Goal: Task Accomplishment & Management: Complete application form

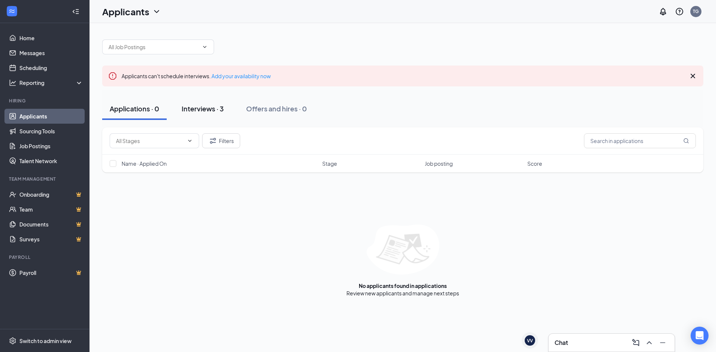
click at [213, 113] on div "Interviews · 3" at bounding box center [202, 108] width 42 height 9
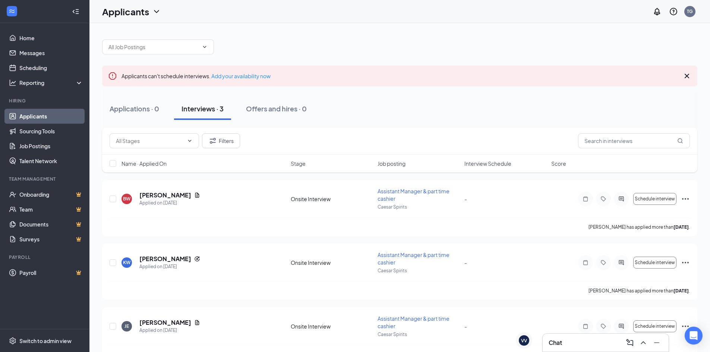
click at [238, 70] on div "Applicants can't schedule interviews. Add your availability now" at bounding box center [399, 76] width 595 height 21
click at [244, 77] on link "Add your availability now" at bounding box center [240, 76] width 59 height 7
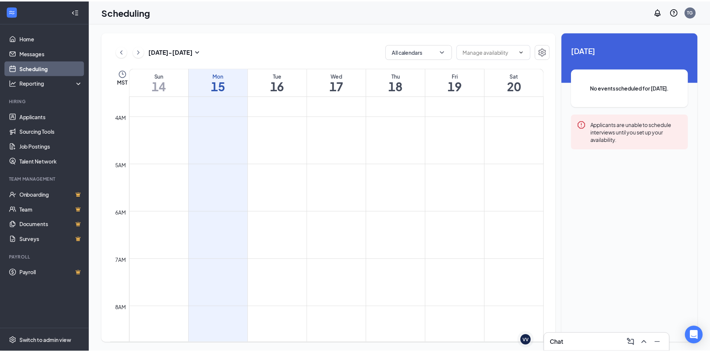
scroll to position [143, 0]
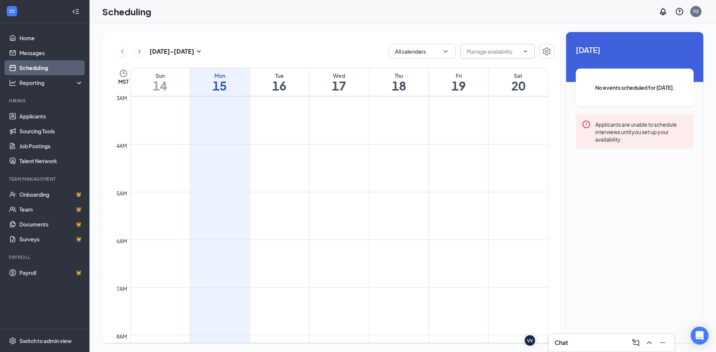
click at [487, 54] on input "text" at bounding box center [492, 51] width 53 height 8
click at [507, 53] on input "text" at bounding box center [492, 51] width 53 height 8
click at [545, 51] on icon "Settings" at bounding box center [546, 51] width 9 height 9
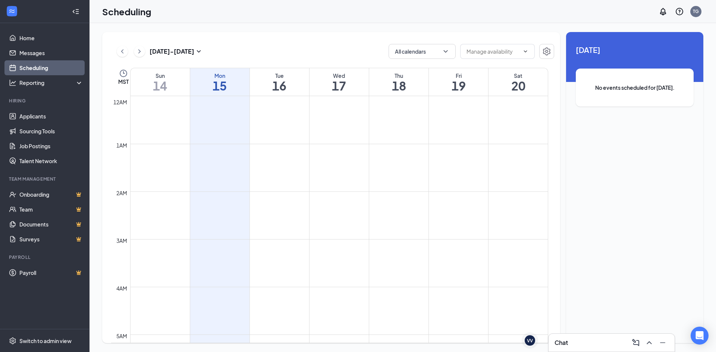
scroll to position [366, 0]
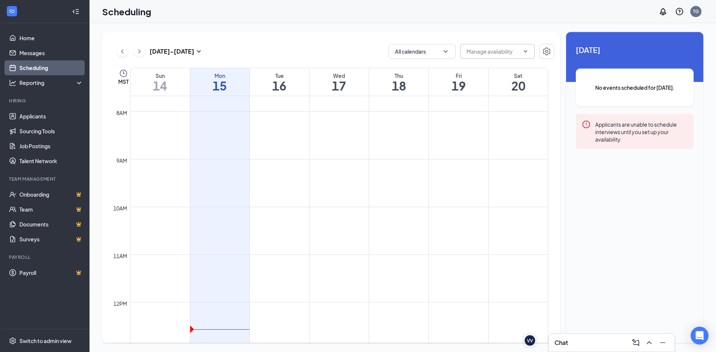
click at [509, 52] on input "text" at bounding box center [492, 51] width 53 height 8
click at [506, 63] on div "Delete all availability" at bounding box center [496, 65] width 49 height 8
type input "Delete all availability"
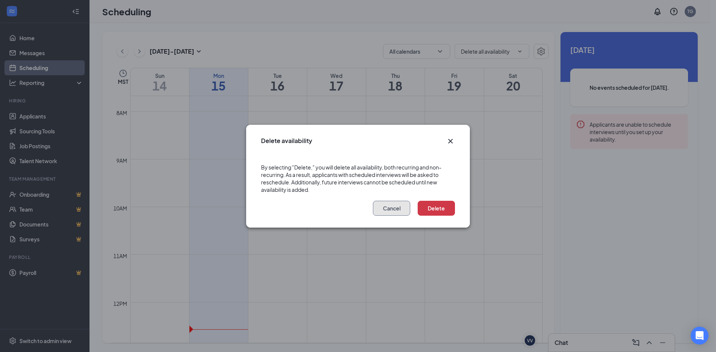
click at [386, 206] on button "Cancel" at bounding box center [391, 208] width 37 height 15
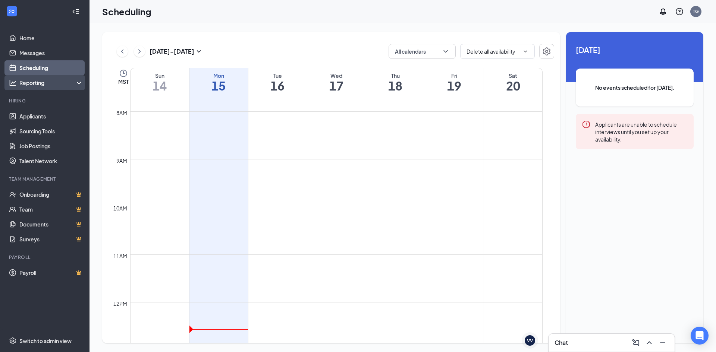
click at [49, 82] on div "Reporting" at bounding box center [51, 82] width 64 height 7
click at [46, 142] on link "Job Postings" at bounding box center [51, 146] width 64 height 15
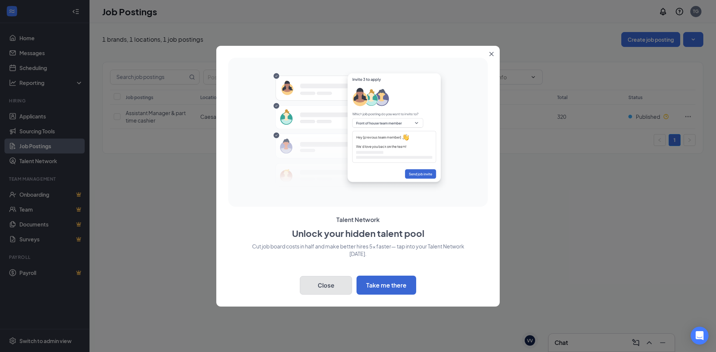
click at [333, 291] on button "Close" at bounding box center [326, 285] width 52 height 19
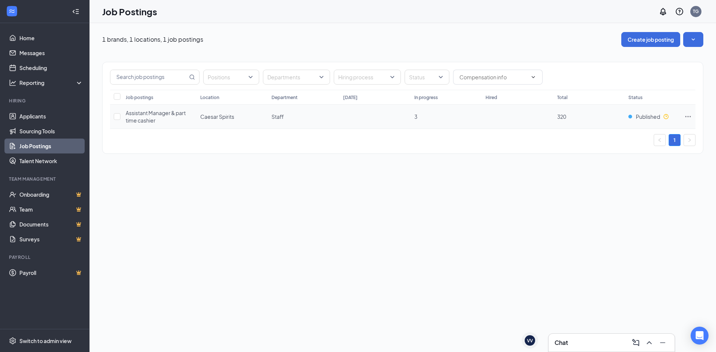
click at [684, 116] on icon "Ellipses" at bounding box center [687, 116] width 7 height 7
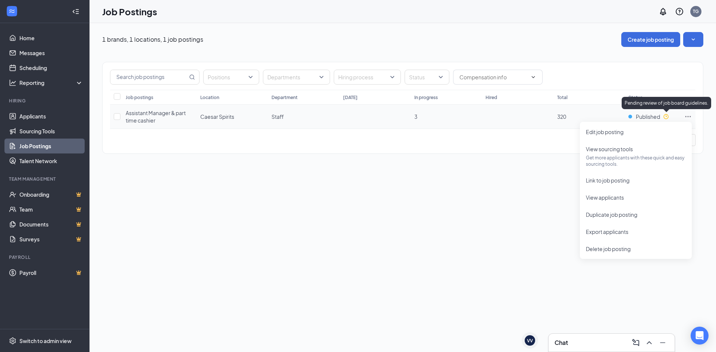
click at [665, 118] on icon "Clock" at bounding box center [666, 117] width 6 height 6
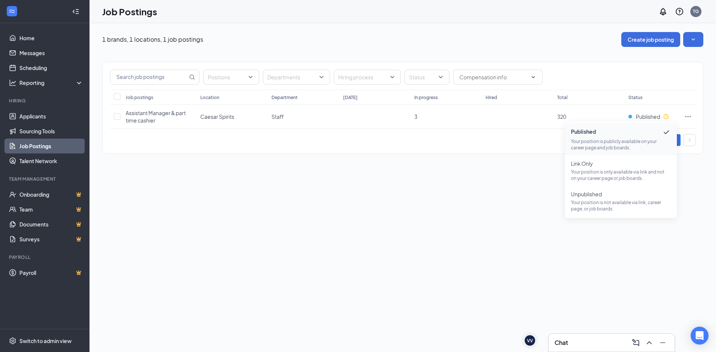
click at [451, 203] on div "1 brands, 1 locations, 1 job postings Create job posting Positions Departments …" at bounding box center [402, 187] width 626 height 329
click at [692, 114] on td at bounding box center [687, 117] width 15 height 24
click at [688, 116] on icon "Ellipses" at bounding box center [687, 116] width 7 height 7
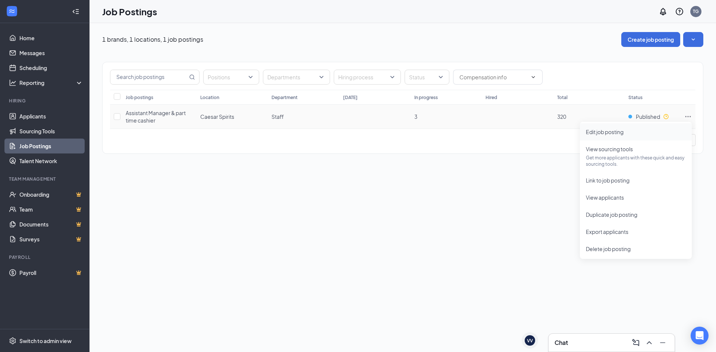
click at [609, 132] on span "Edit job posting" at bounding box center [604, 132] width 38 height 7
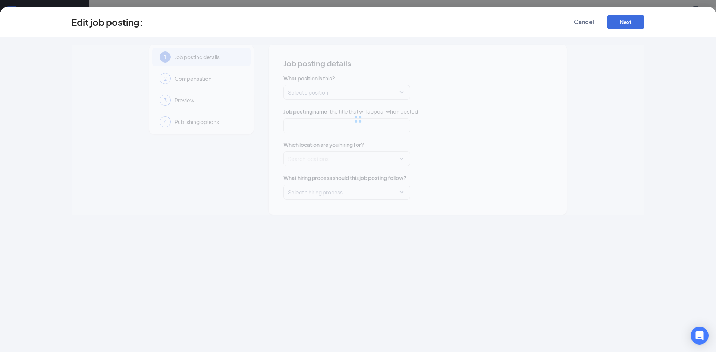
type input "Assistant Manager & part time cashier"
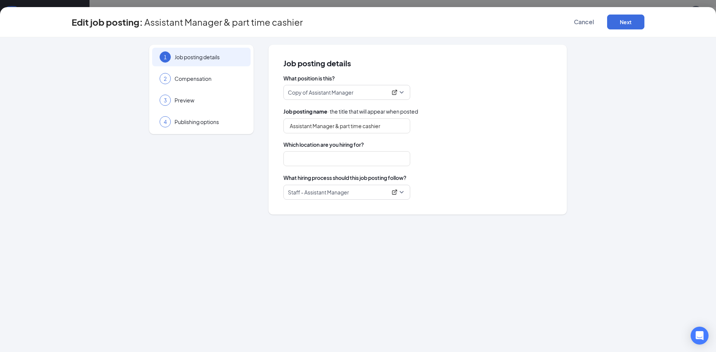
type input "Caesar Spirits"
drag, startPoint x: 338, startPoint y: 126, endPoint x: 268, endPoint y: 128, distance: 70.1
click at [268, 128] on div "1 Job posting details 2 Compensation 3 Preview 4 Publishing options Job posting…" at bounding box center [358, 130] width 572 height 170
click at [338, 117] on div "Job posting name · the title that will appear when posted Assistant Manager & p…" at bounding box center [417, 120] width 268 height 26
click at [353, 97] on span "Copy of Assistant Manager" at bounding box center [347, 92] width 118 height 14
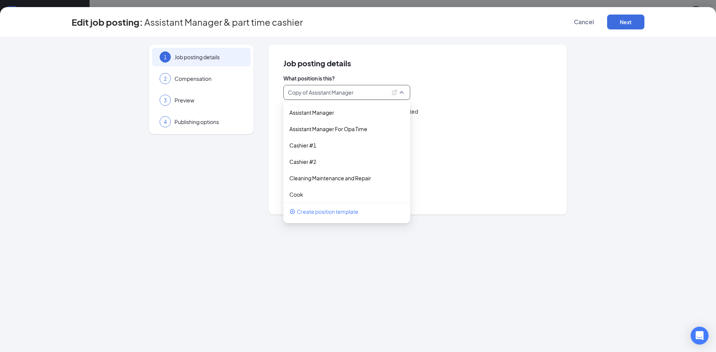
scroll to position [21, 0]
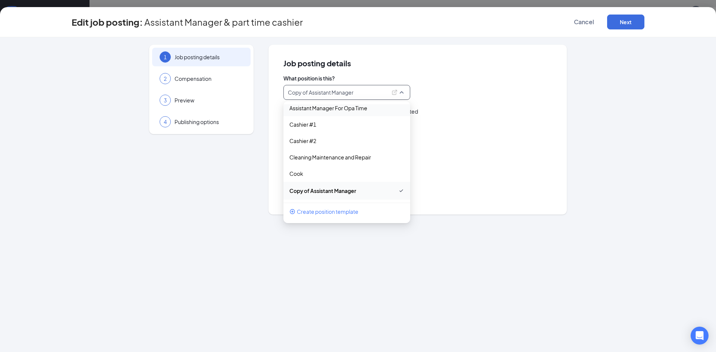
click at [353, 67] on div "Job posting details What position is this? Copy of Assistant Manager 15597 2360…" at bounding box center [417, 130] width 268 height 140
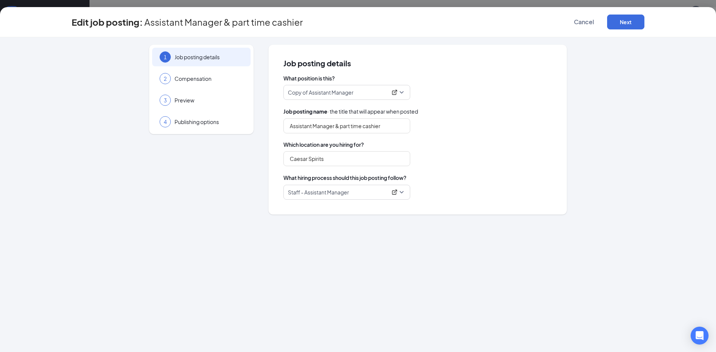
click at [330, 95] on p "Copy of Assistant Manager" at bounding box center [337, 92] width 99 height 7
drag, startPoint x: 359, startPoint y: 92, endPoint x: 292, endPoint y: 94, distance: 67.1
click at [292, 94] on p "Copy of Assistant Manager" at bounding box center [337, 92] width 99 height 7
click at [296, 93] on p "Copy of Assistant Manager" at bounding box center [337, 92] width 99 height 7
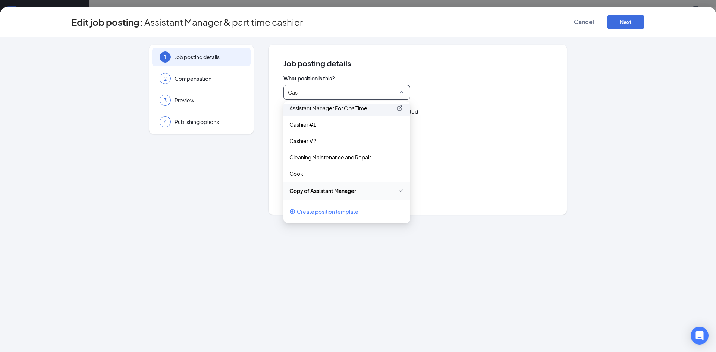
scroll to position [0, 0]
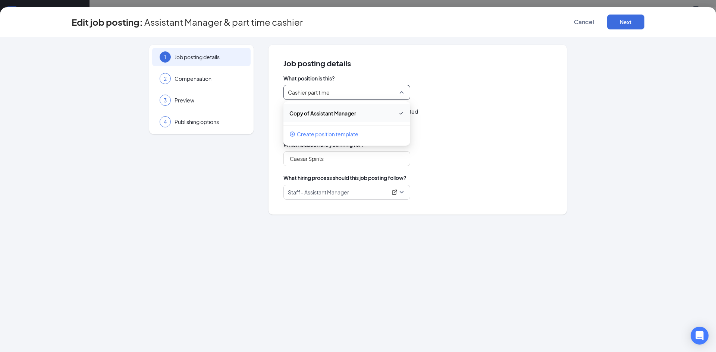
type input "Cashier part time"
click at [465, 53] on div "Job posting details What position is this? Copy of Assistant Manager 205789 Cop…" at bounding box center [417, 130] width 298 height 170
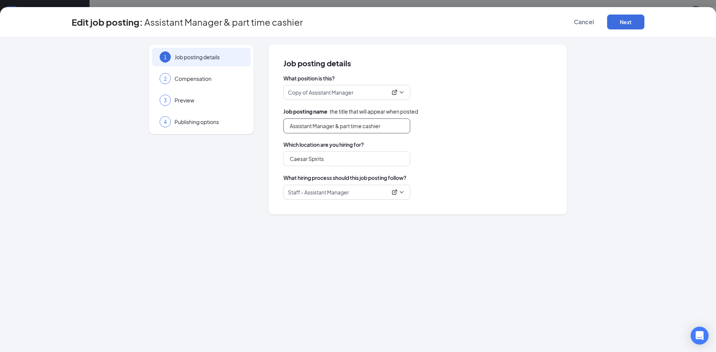
drag, startPoint x: 329, startPoint y: 129, endPoint x: 257, endPoint y: 133, distance: 72.0
click at [257, 133] on div "1 Job posting details 2 Compensation 3 Preview 4 Publishing options Job posting…" at bounding box center [358, 130] width 572 height 170
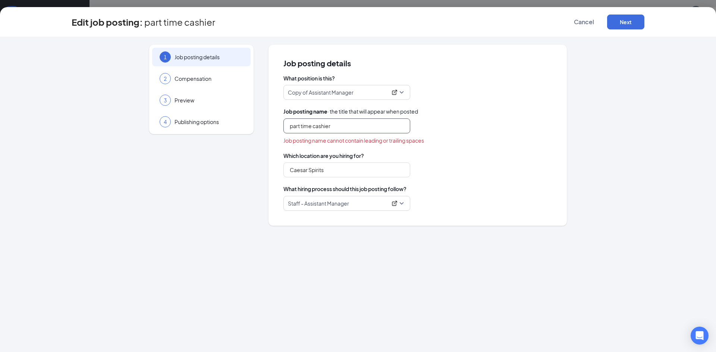
click at [340, 126] on input "part time cashier" at bounding box center [346, 126] width 127 height 15
click at [350, 142] on span "Job posting name cannot contain leading or trailing spaces" at bounding box center [353, 140] width 141 height 8
click at [292, 127] on input "part time cashier" at bounding box center [346, 126] width 127 height 15
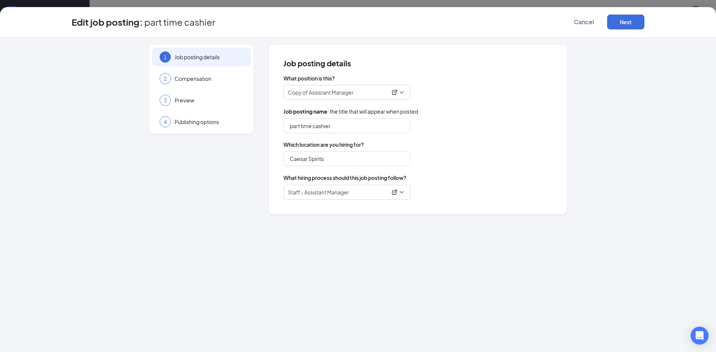
click at [408, 117] on div "Job posting name · the title that will appear when posted part time cashier" at bounding box center [417, 120] width 268 height 26
click at [401, 190] on span "Staff - Assistant Manager" at bounding box center [347, 192] width 118 height 14
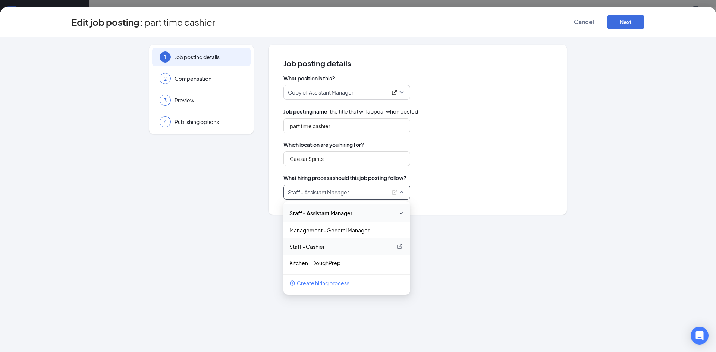
click at [319, 246] on p "Staff - Cashier" at bounding box center [340, 246] width 103 height 7
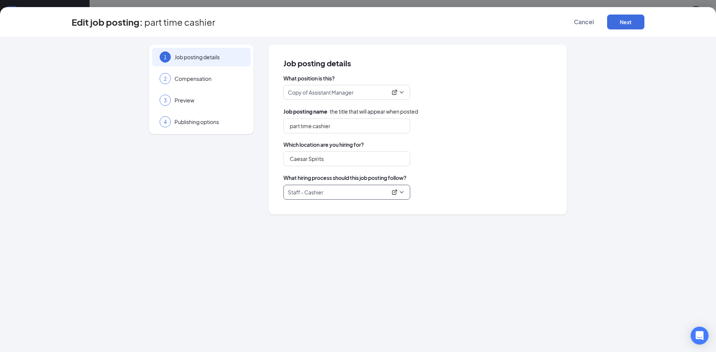
click at [444, 170] on div "What position is this? Copy of Assistant Manager 205789 Copy of Assistant Manag…" at bounding box center [417, 137] width 268 height 125
click at [359, 94] on p "Copy of Assistant Manager" at bounding box center [337, 92] width 99 height 7
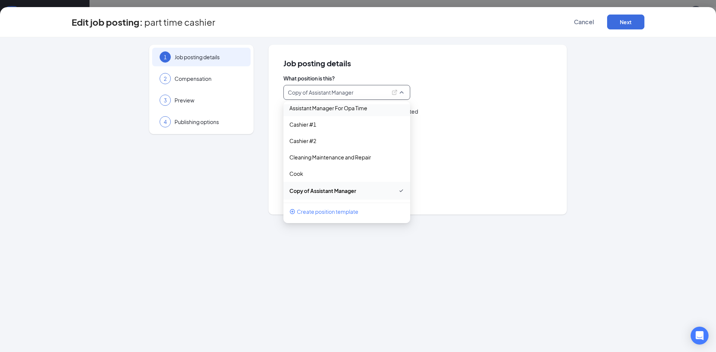
click at [319, 97] on span "Copy of Assistant Manager" at bounding box center [347, 92] width 118 height 14
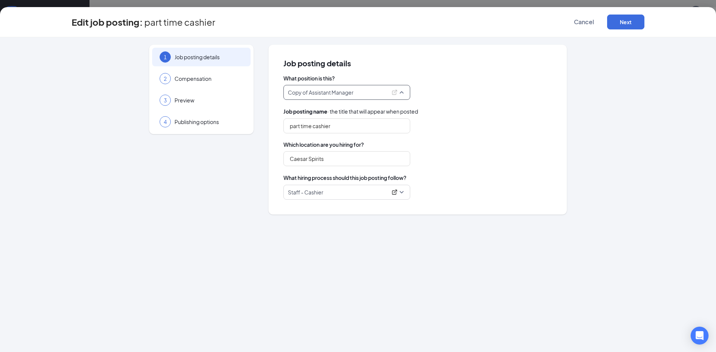
click at [336, 95] on p "Copy of Assistant Manager" at bounding box center [337, 92] width 99 height 7
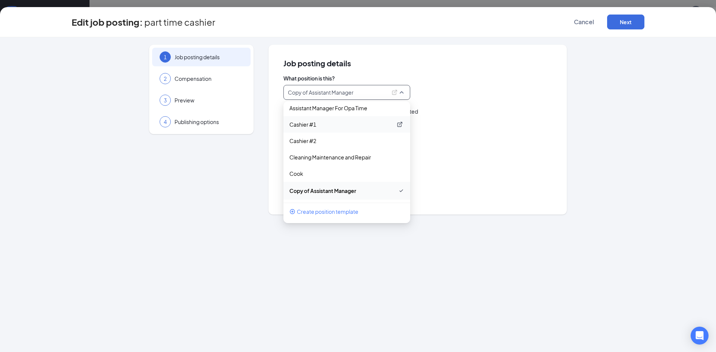
click at [318, 124] on p "Cashier #1" at bounding box center [340, 124] width 103 height 7
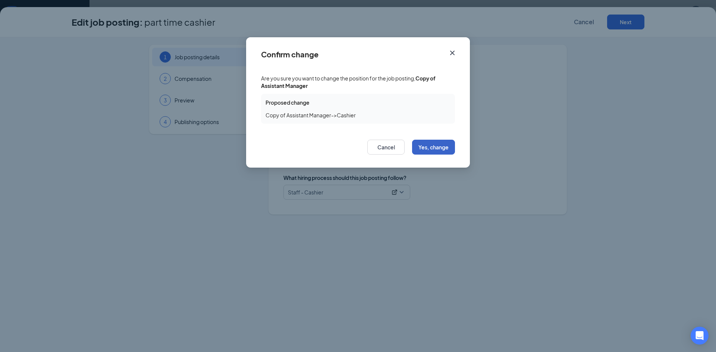
click at [435, 149] on button "Yes, change" at bounding box center [433, 147] width 43 height 15
type input "Cashier"
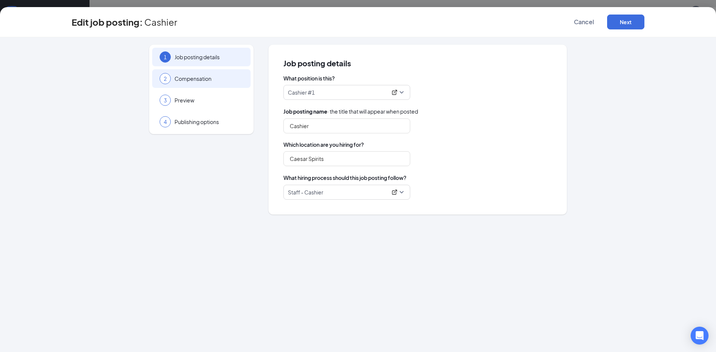
click at [186, 82] on div "2 Compensation" at bounding box center [201, 78] width 98 height 19
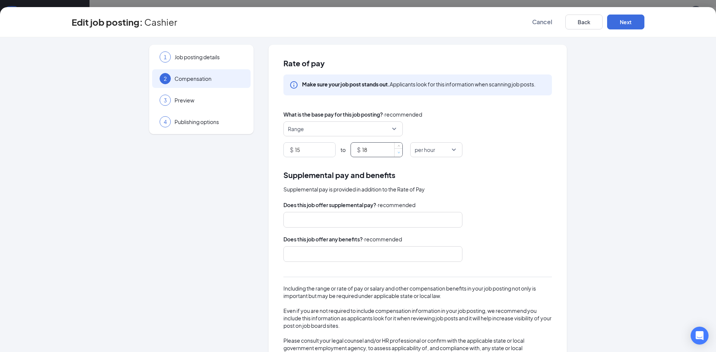
type input "17"
click at [396, 151] on span "down" at bounding box center [398, 153] width 4 height 4
click at [508, 93] on div "Make sure your job post stands out. Applicants look for this information when s…" at bounding box center [417, 85] width 268 height 21
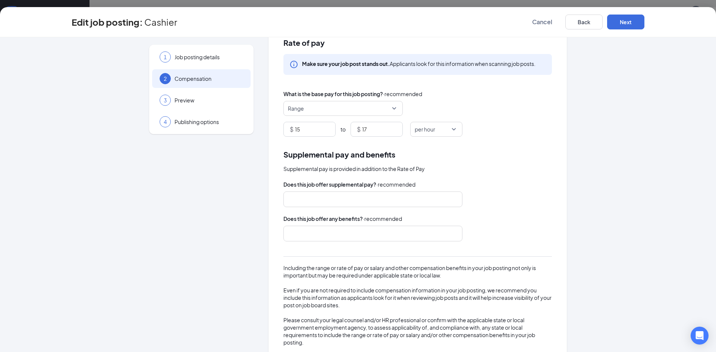
scroll to position [37, 0]
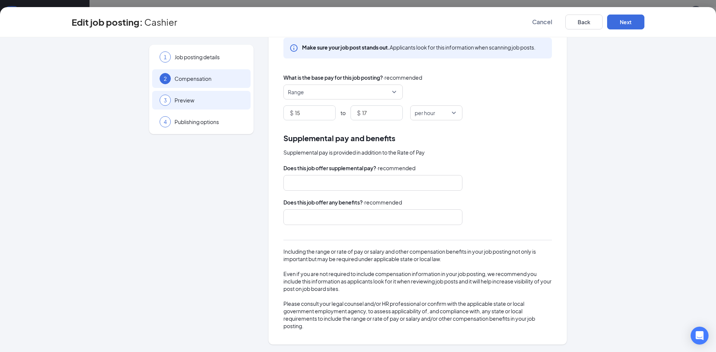
click at [190, 94] on div "3 Preview" at bounding box center [201, 100] width 98 height 19
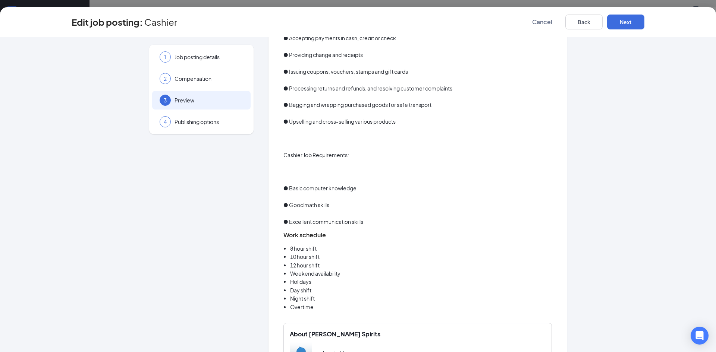
scroll to position [559, 0]
click at [190, 124] on span "Publishing options" at bounding box center [208, 121] width 69 height 7
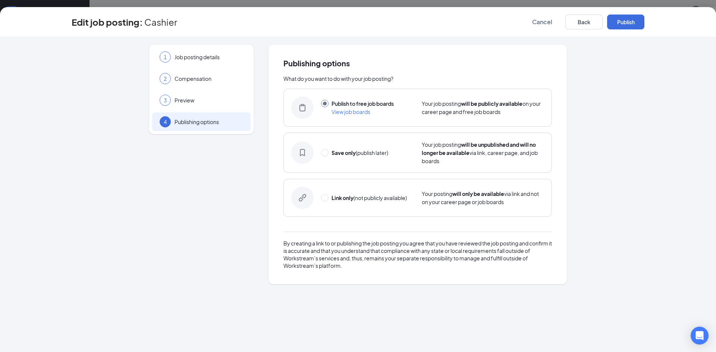
scroll to position [0, 0]
click at [185, 101] on span "Preview" at bounding box center [208, 100] width 69 height 7
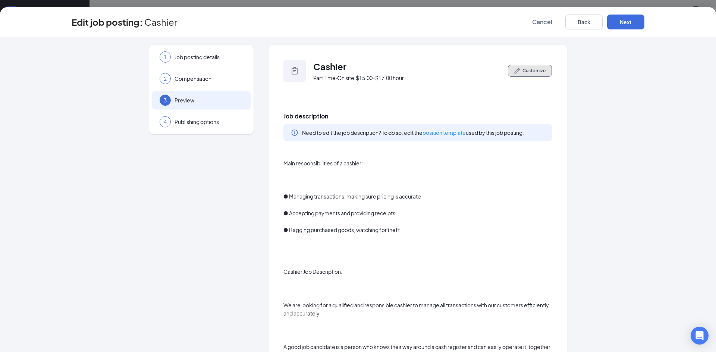
click at [517, 68] on button "Customize" at bounding box center [530, 71] width 44 height 12
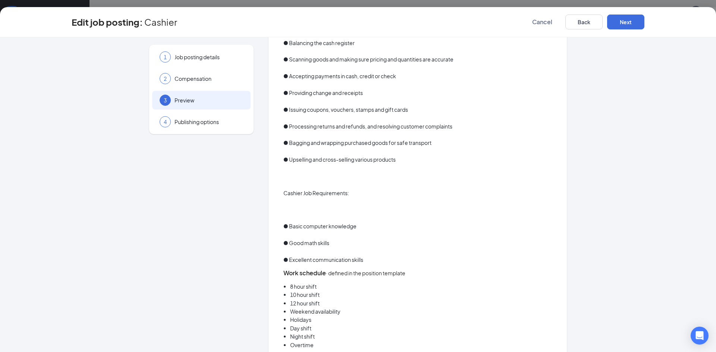
scroll to position [745, 0]
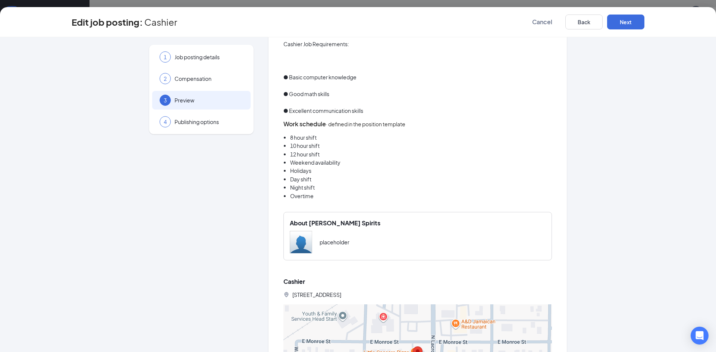
click at [315, 195] on li "Overtime" at bounding box center [421, 196] width 262 height 8
click at [304, 199] on li "Overtime" at bounding box center [421, 196] width 262 height 8
click at [300, 198] on li "Overtime" at bounding box center [421, 196] width 262 height 8
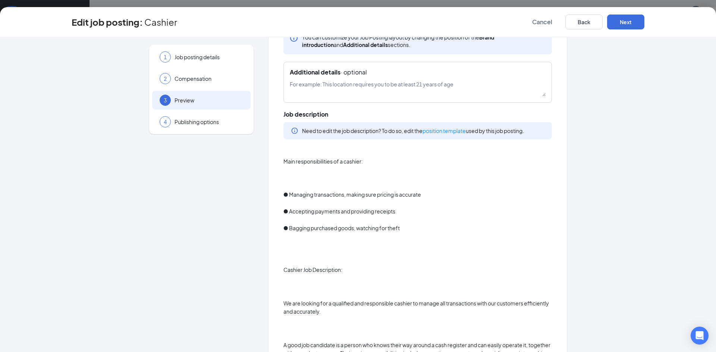
scroll to position [0, 0]
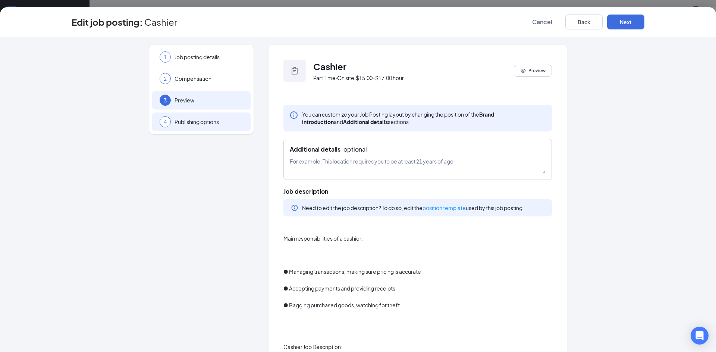
click at [208, 123] on span "Publishing options" at bounding box center [208, 121] width 69 height 7
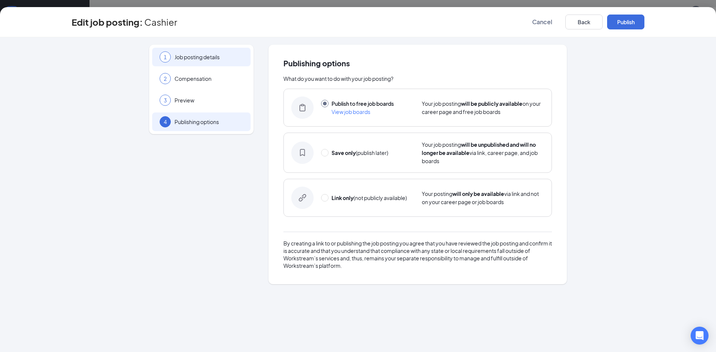
click at [205, 60] on span "Job posting details" at bounding box center [208, 56] width 69 height 7
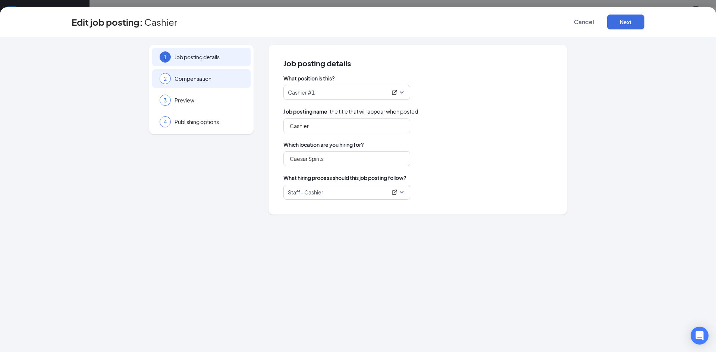
click at [205, 72] on div "2 Compensation" at bounding box center [201, 78] width 98 height 19
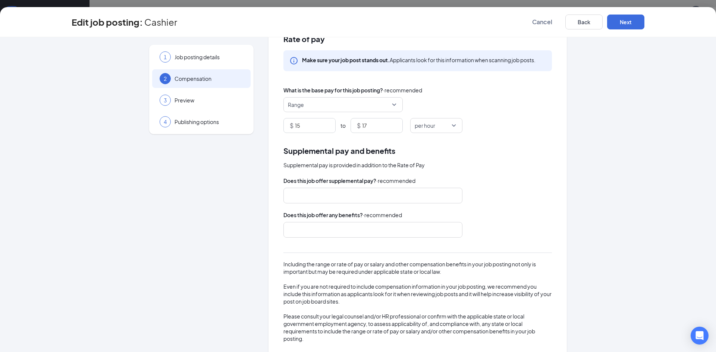
scroll to position [37, 0]
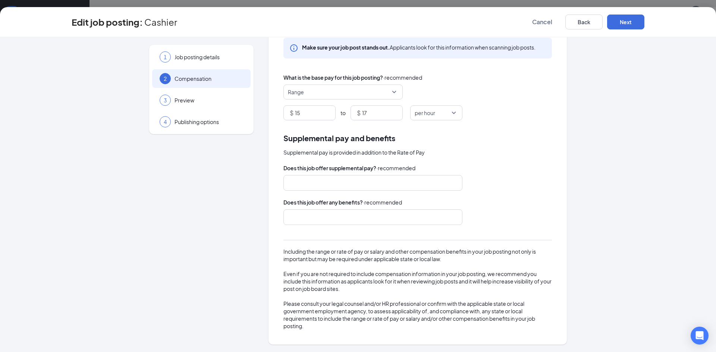
click at [372, 262] on div "Including the range or rate of pay or salary and other compensation benefits in…" at bounding box center [417, 289] width 268 height 82
click at [392, 248] on div "Including the range or rate of pay or salary and other compensation benefits in…" at bounding box center [417, 289] width 268 height 82
click at [391, 252] on div "Including the range or rate of pay or salary and other compensation benefits in…" at bounding box center [417, 289] width 268 height 82
click at [384, 261] on div "Including the range or rate of pay or salary and other compensation benefits in…" at bounding box center [417, 289] width 268 height 82
click at [322, 305] on div "Including the range or rate of pay or salary and other compensation benefits in…" at bounding box center [417, 289] width 268 height 82
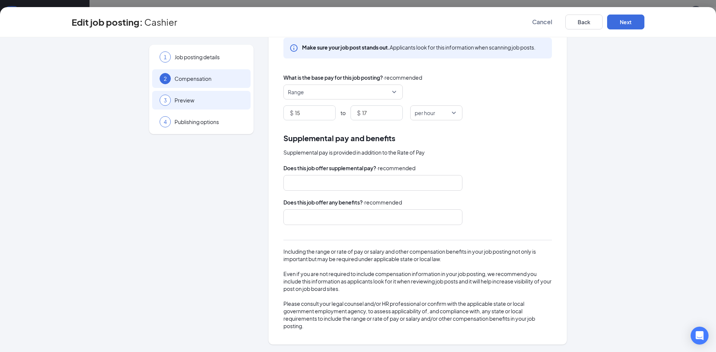
click at [180, 104] on div "3 Preview" at bounding box center [201, 100] width 98 height 19
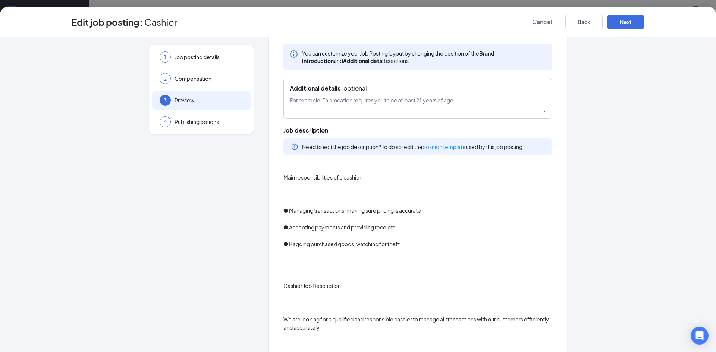
scroll to position [74, 0]
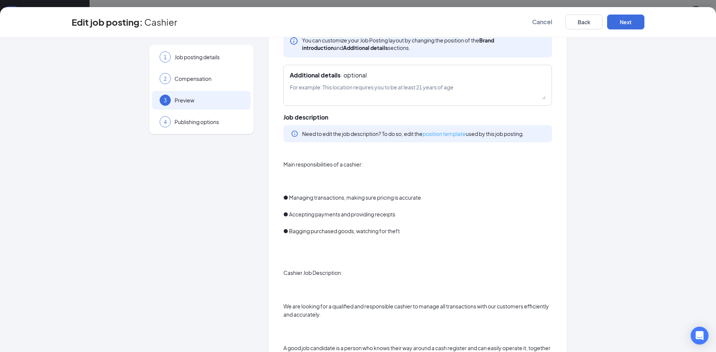
click at [451, 132] on link "position template" at bounding box center [443, 133] width 43 height 7
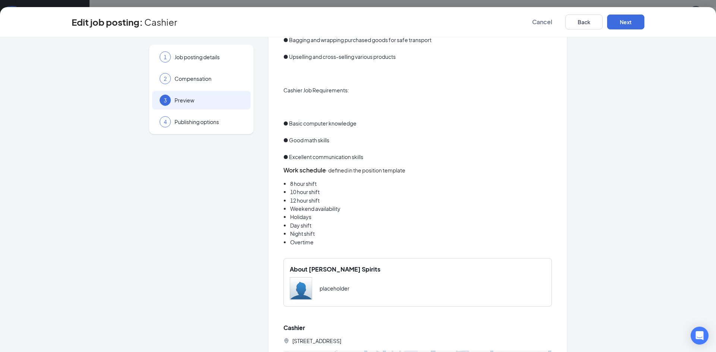
scroll to position [783, 0]
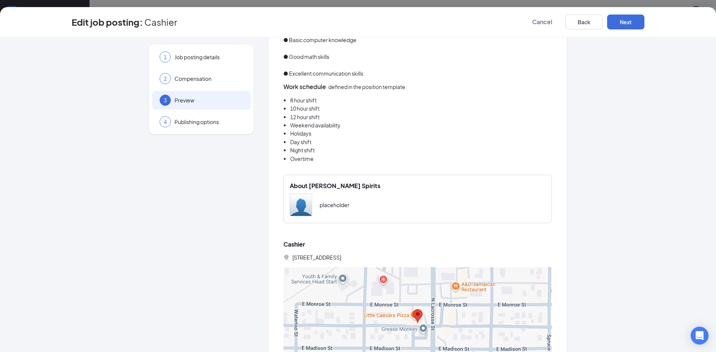
click at [319, 144] on li "Day shift" at bounding box center [421, 142] width 262 height 8
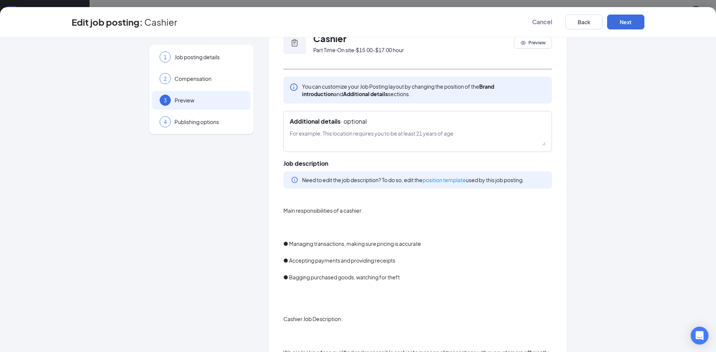
scroll to position [0, 0]
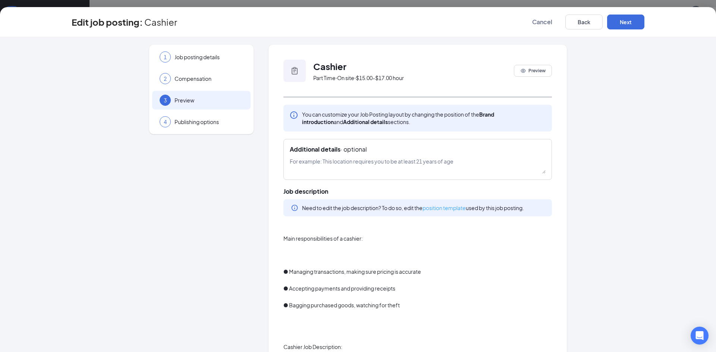
click at [448, 210] on link "position template" at bounding box center [443, 208] width 43 height 7
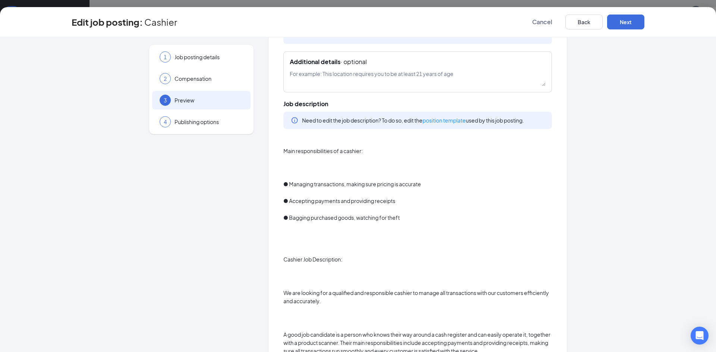
scroll to position [149, 0]
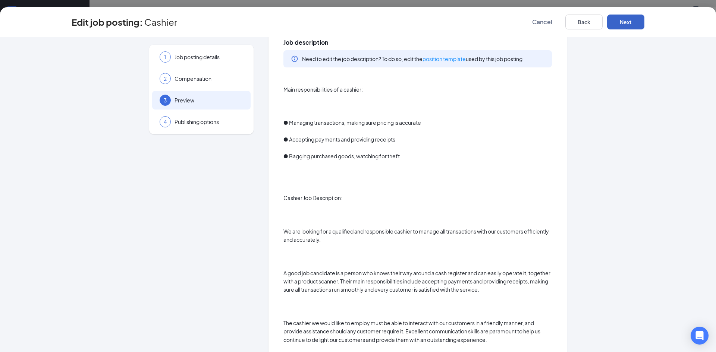
click at [640, 18] on button "Next" at bounding box center [625, 22] width 37 height 15
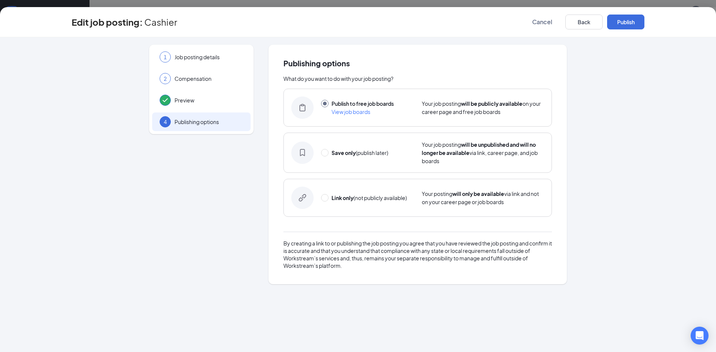
scroll to position [0, 0]
click at [630, 19] on button "Publish" at bounding box center [625, 22] width 37 height 15
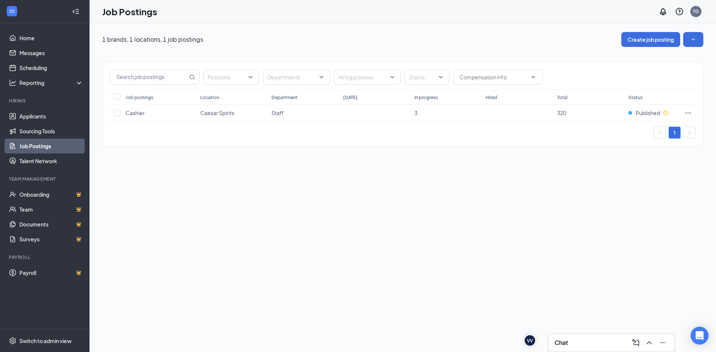
click at [247, 222] on div "1 brands, 1 locations, 1 job postings Create job posting Positions Departments …" at bounding box center [402, 187] width 626 height 329
click at [22, 108] on li "Hiring Applicants Sourcing Tools Job Postings Talent Network" at bounding box center [44, 133] width 89 height 71
click at [29, 114] on link "Applicants" at bounding box center [51, 116] width 64 height 15
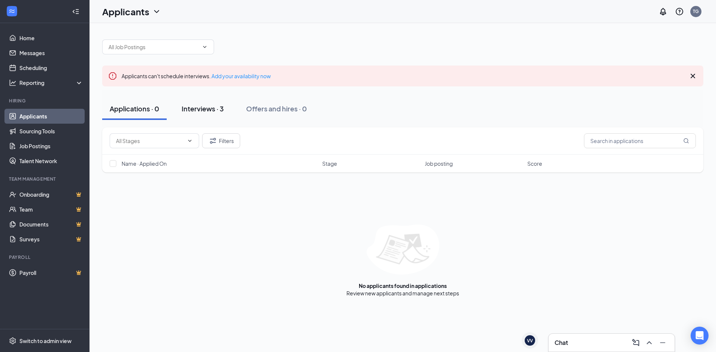
click at [210, 108] on div "Interviews · 3" at bounding box center [202, 108] width 42 height 9
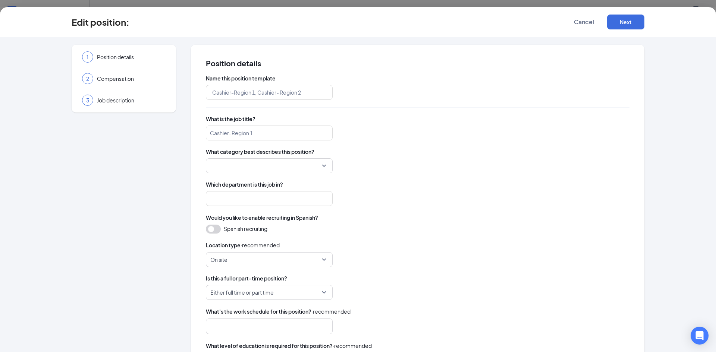
type input "Cashier #1"
type input "Cashier"
type input "Staff"
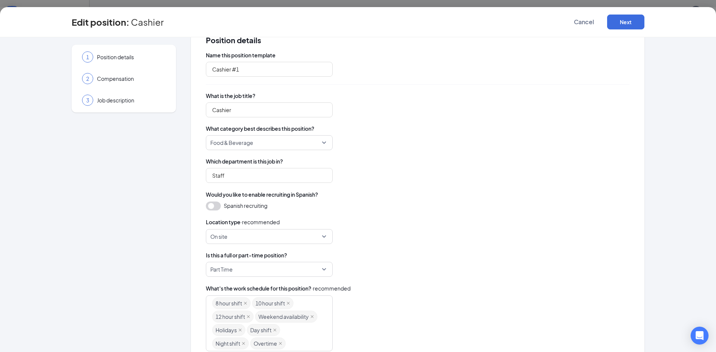
scroll to position [135, 0]
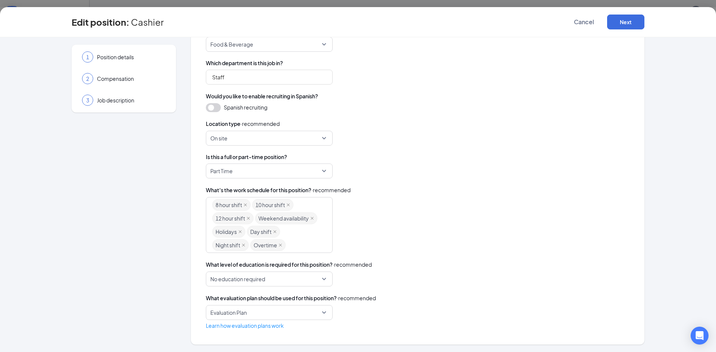
click at [250, 247] on span "Overtime" at bounding box center [267, 245] width 35 height 12
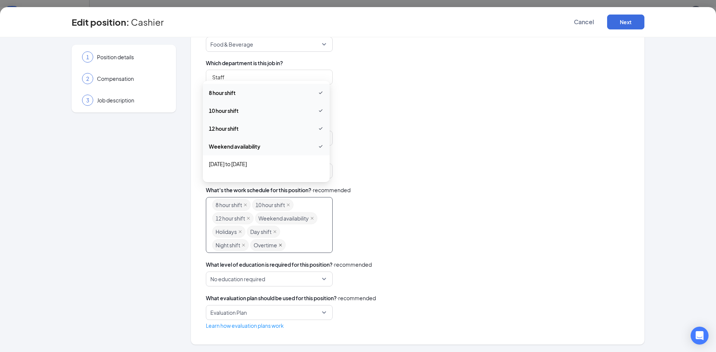
click at [278, 244] on icon "close" at bounding box center [280, 245] width 4 height 4
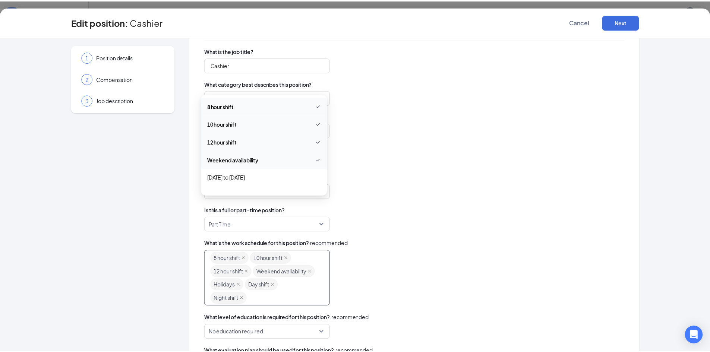
scroll to position [0, 0]
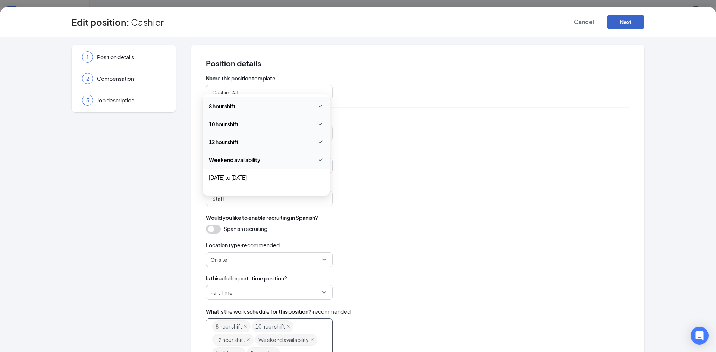
click at [627, 21] on button "Next" at bounding box center [625, 22] width 37 height 15
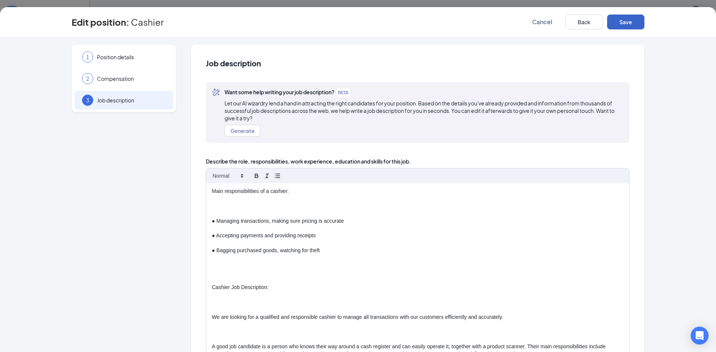
click at [627, 23] on button "Save" at bounding box center [625, 22] width 37 height 15
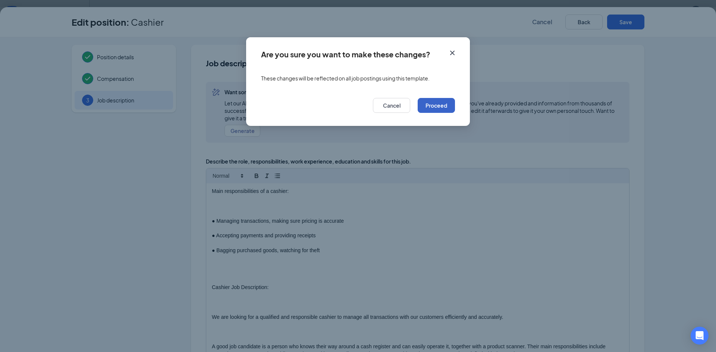
click at [440, 105] on button "Proceed" at bounding box center [435, 105] width 37 height 15
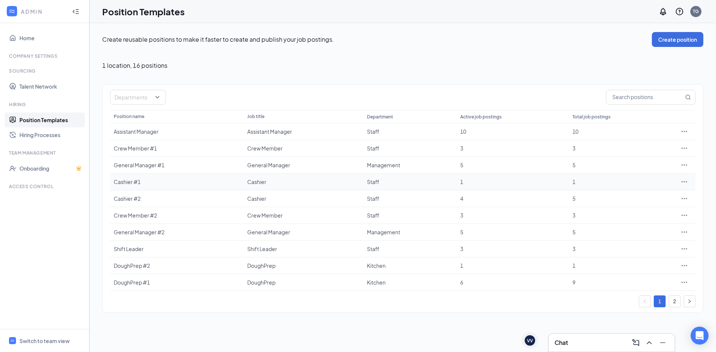
click at [567, 181] on td "1" at bounding box center [512, 182] width 112 height 17
click at [134, 183] on div "Cashier #1" at bounding box center [177, 181] width 126 height 7
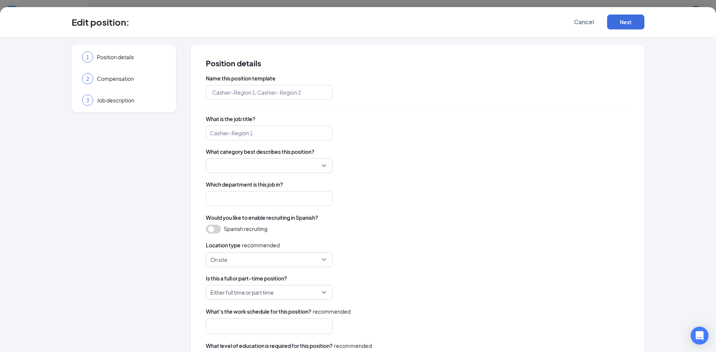
type input "Cashier #1"
type input "Cashier"
type input "Staff"
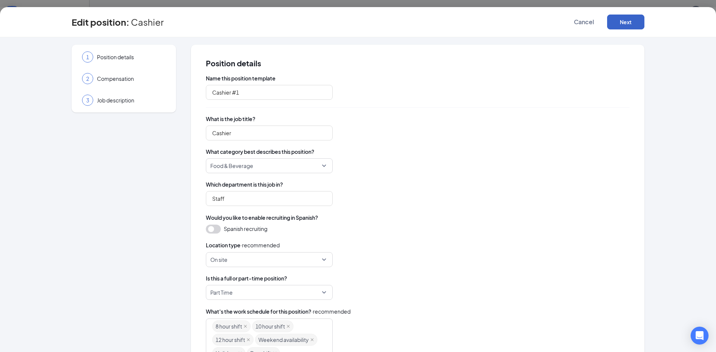
click at [621, 26] on button "Next" at bounding box center [625, 22] width 37 height 15
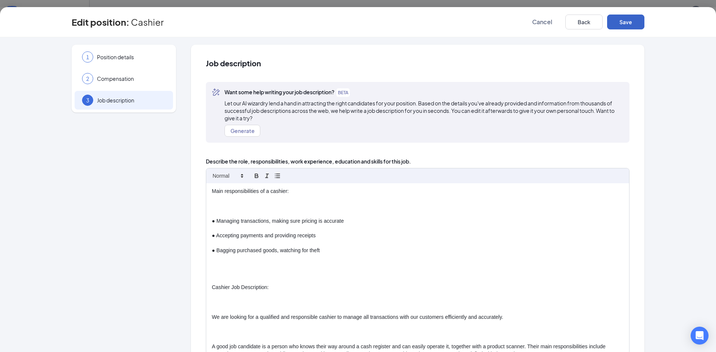
click at [615, 24] on button "Save" at bounding box center [625, 22] width 37 height 15
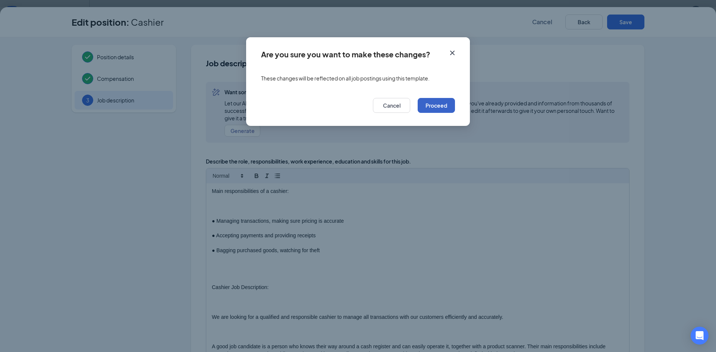
click at [443, 109] on button "Proceed" at bounding box center [435, 105] width 37 height 15
